Goal: Task Accomplishment & Management: Manage account settings

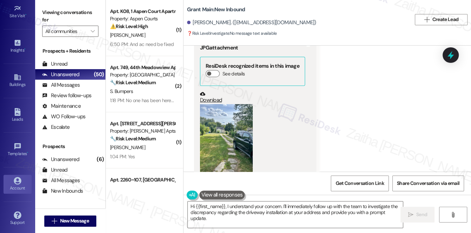
scroll to position [99, 0]
click at [16, 185] on div "Account" at bounding box center [17, 188] width 35 height 7
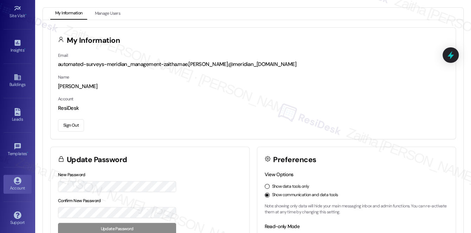
click at [73, 124] on button "Sign Out" at bounding box center [71, 125] width 26 height 12
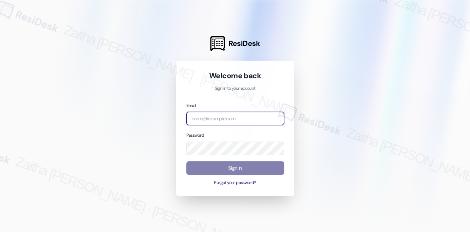
click at [225, 120] on input "email" at bounding box center [235, 119] width 98 height 14
type input "automated-surveys-meridian_management-zaitha.mae.[PERSON_NAME]@meridian_[DOMAIN…"
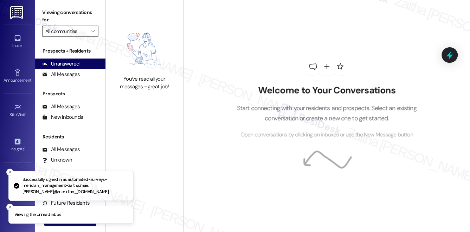
type input "Canyon & [PERSON_NAME][GEOGRAPHIC_DATA]"
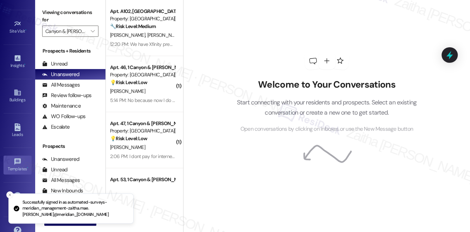
scroll to position [100, 0]
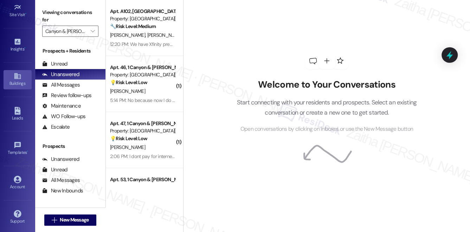
click at [20, 74] on icon at bounding box center [18, 76] width 8 height 8
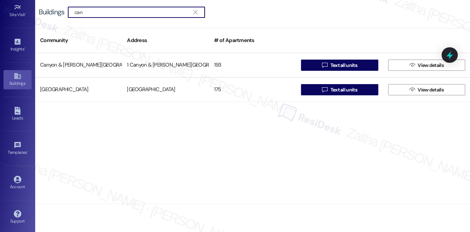
drag, startPoint x: 99, startPoint y: 13, endPoint x: 69, endPoint y: 13, distance: 29.9
click at [69, 13] on div " can " at bounding box center [136, 12] width 137 height 11
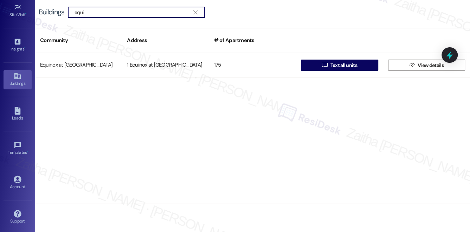
type input "equi"
